Goal: Task Accomplishment & Management: Complete application form

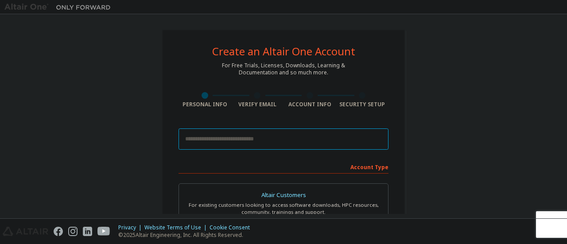
click at [265, 142] on input "email" at bounding box center [283, 138] width 210 height 21
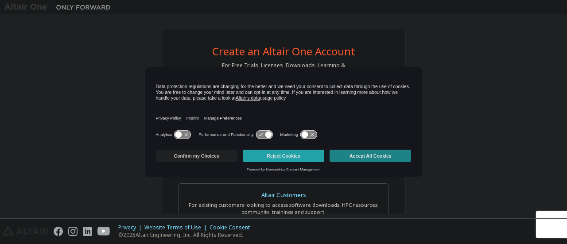
click at [349, 158] on button "Accept All Cookies" at bounding box center [369, 156] width 81 height 12
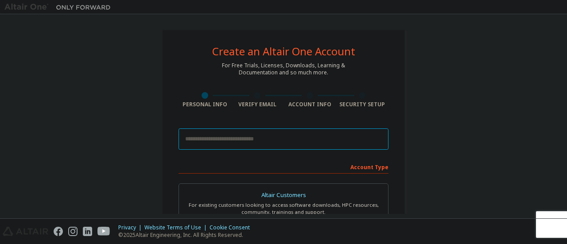
click at [263, 143] on input "email" at bounding box center [283, 138] width 210 height 21
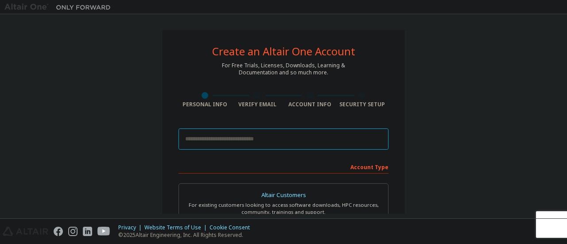
click at [250, 143] on input "email" at bounding box center [283, 138] width 210 height 21
type input "**********"
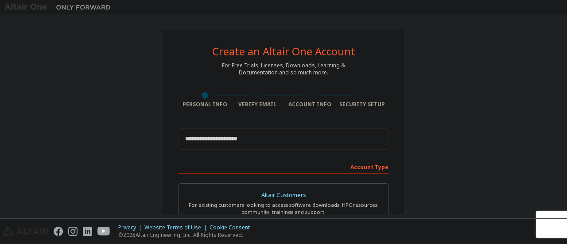
type input "*******"
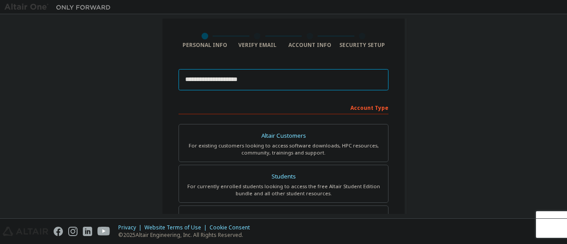
scroll to position [88, 0]
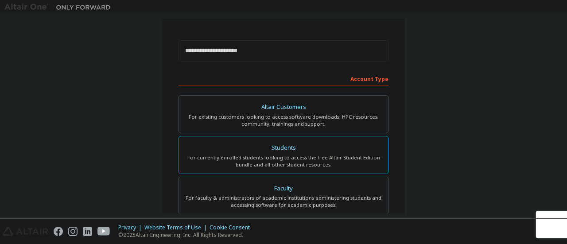
click at [243, 150] on div "Students" at bounding box center [283, 148] width 198 height 12
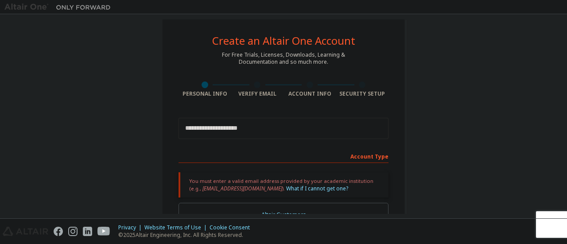
scroll to position [5, 0]
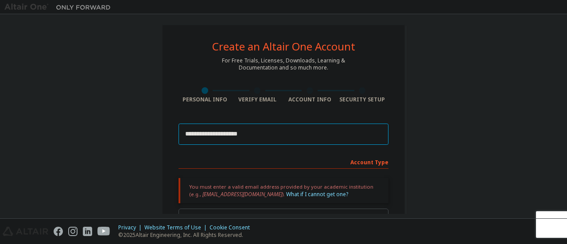
drag, startPoint x: 298, startPoint y: 139, endPoint x: 39, endPoint y: 126, distance: 259.3
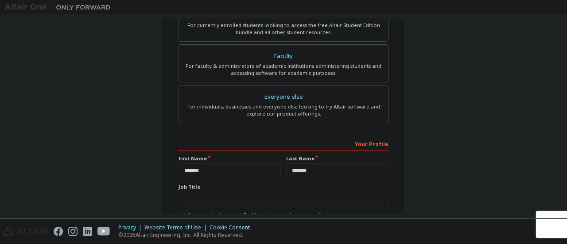
scroll to position [262, 0]
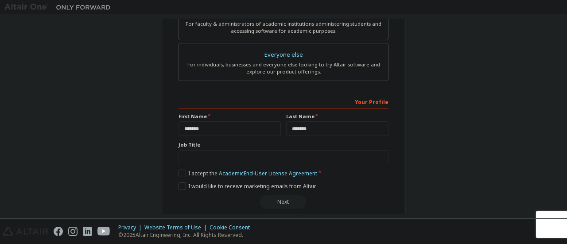
type input "**********"
click at [180, 170] on label "I accept the Academic End-User License Agreement" at bounding box center [247, 174] width 139 height 8
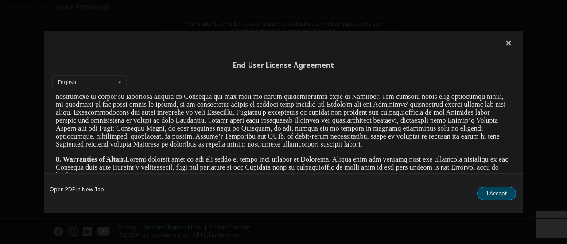
scroll to position [1024, 0]
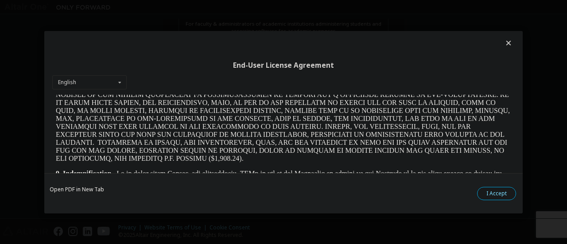
click at [483, 195] on button "I Accept" at bounding box center [496, 192] width 39 height 13
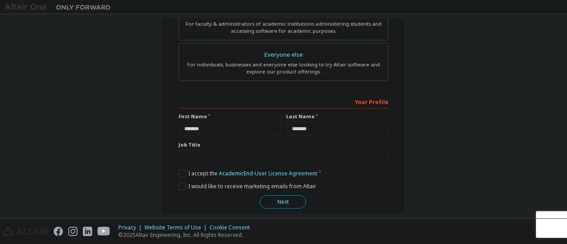
click at [292, 199] on button "Next" at bounding box center [282, 201] width 46 height 13
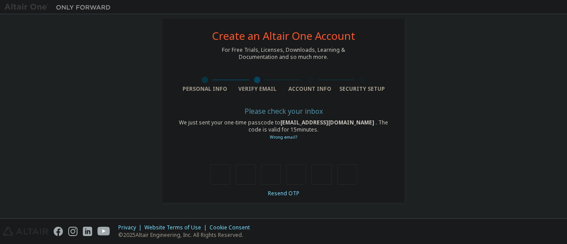
scroll to position [15, 0]
type input "*"
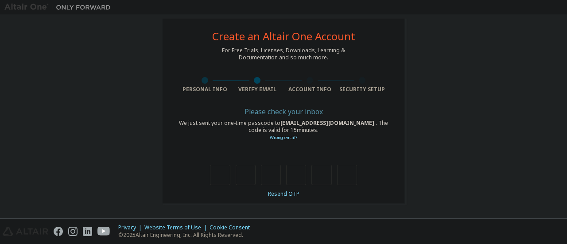
type input "*"
